Goal: Information Seeking & Learning: Compare options

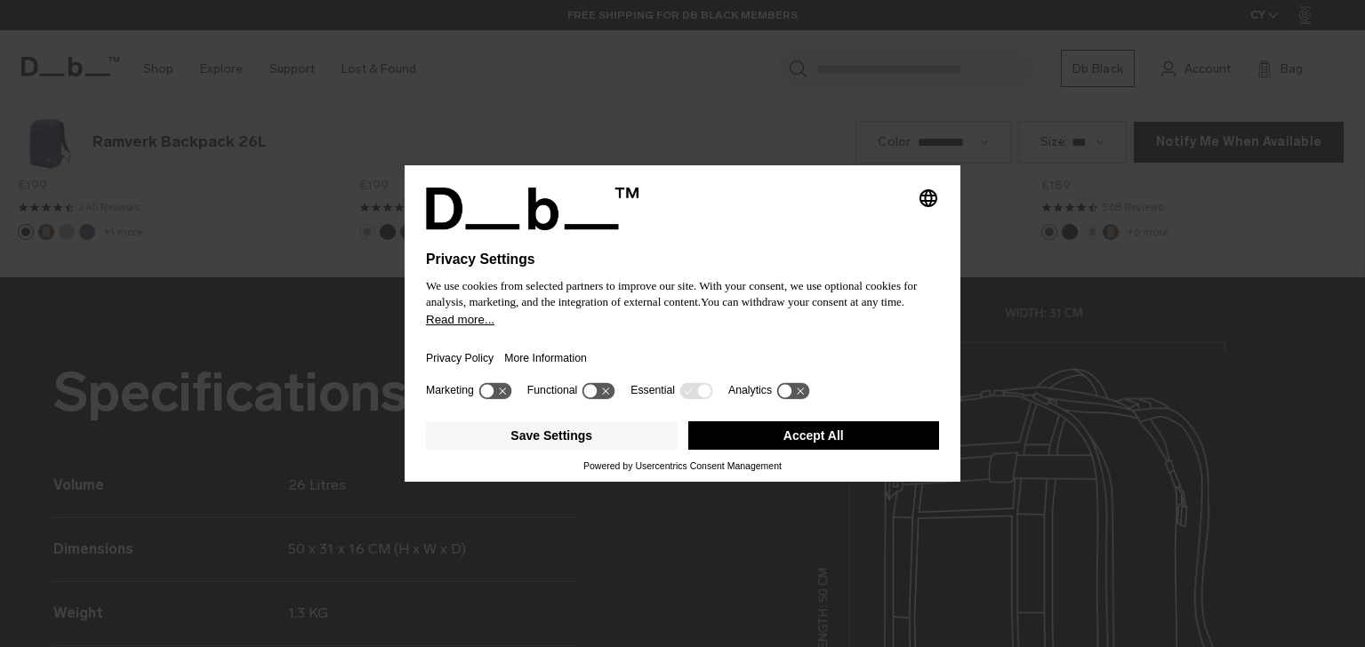
scroll to position [1942, 0]
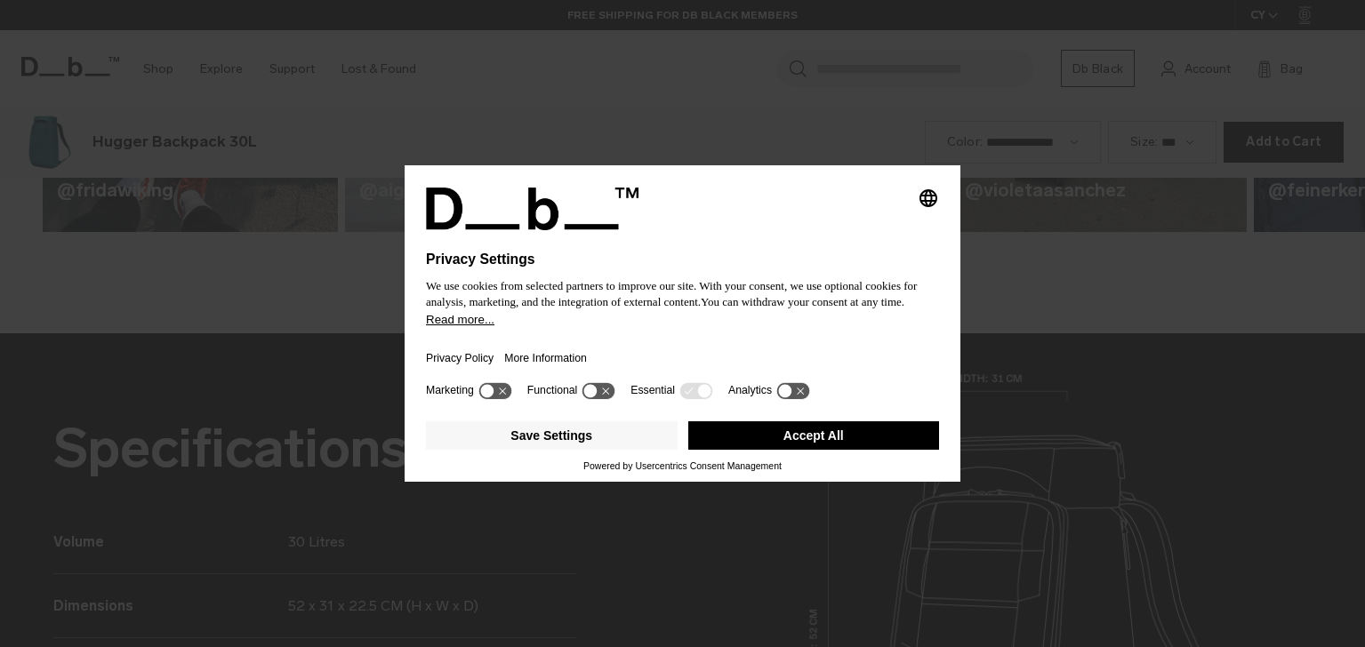
scroll to position [1942, 0]
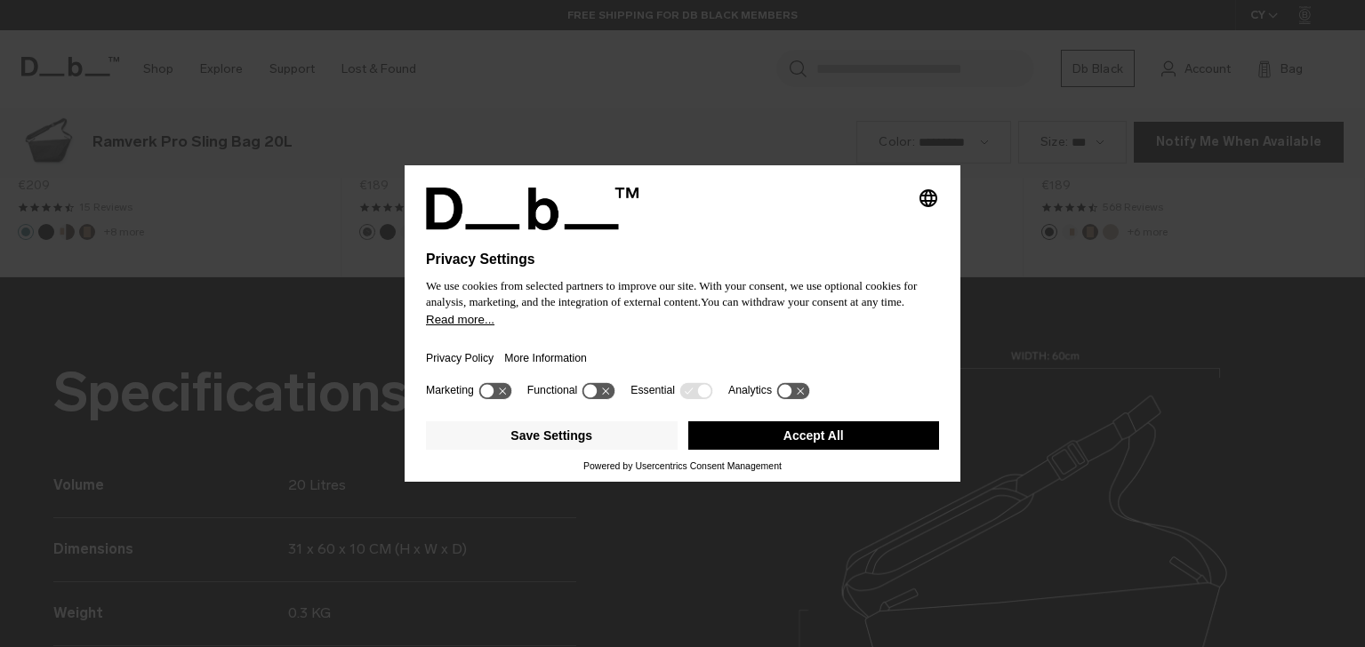
scroll to position [1942, 0]
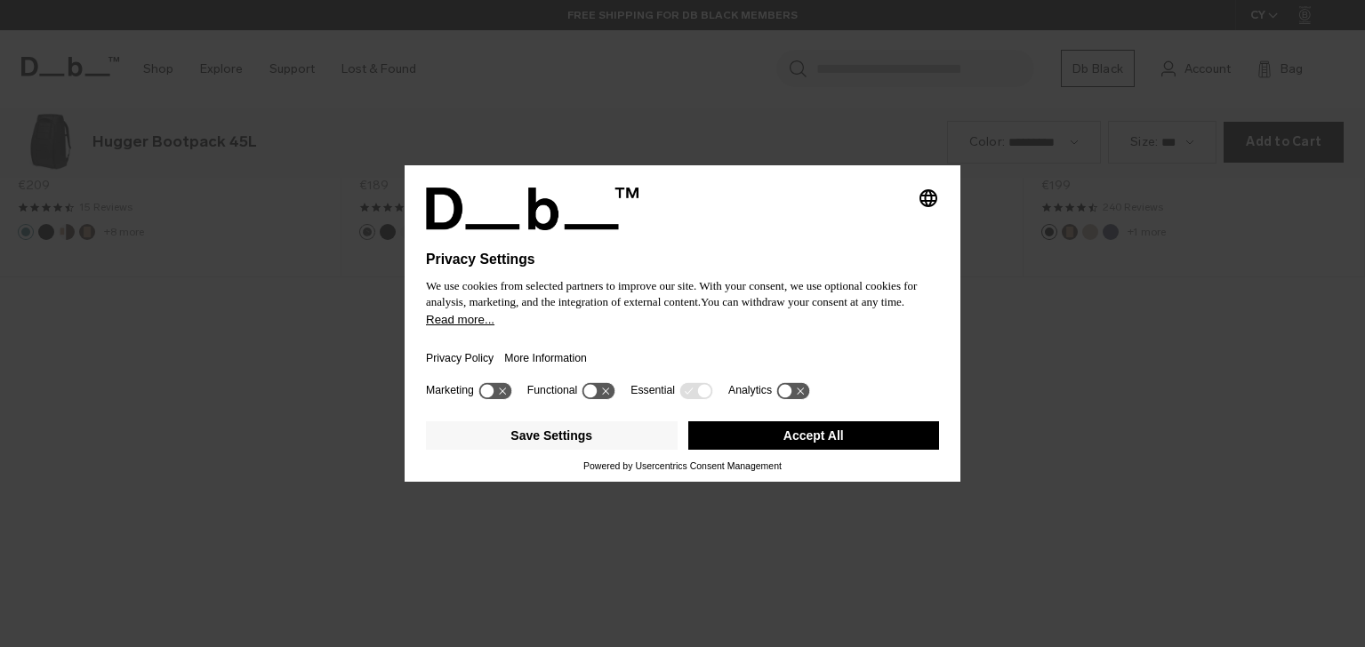
scroll to position [1942, 0]
